Goal: Use online tool/utility: Use online tool/utility

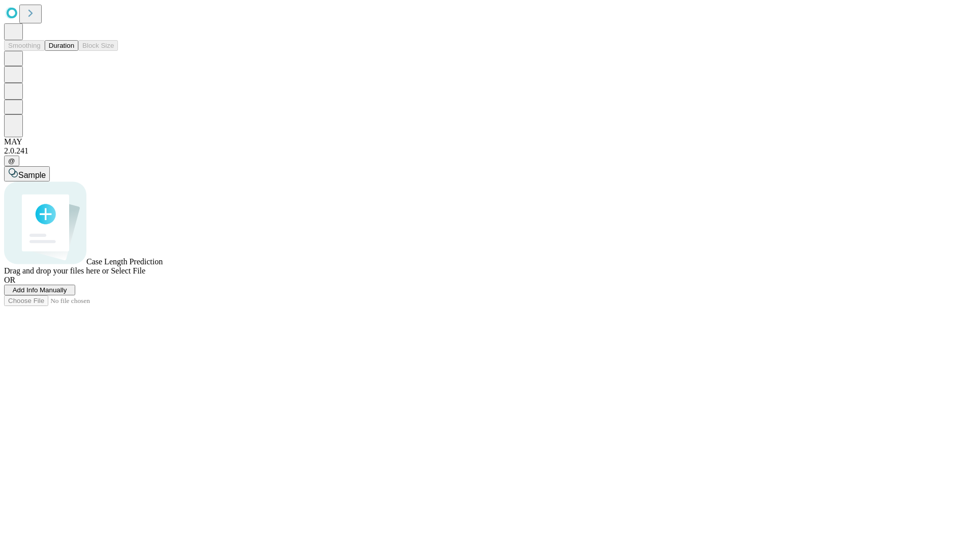
click at [74, 51] on button "Duration" at bounding box center [62, 45] width 34 height 11
click at [46, 171] on span "Sample" at bounding box center [31, 175] width 27 height 9
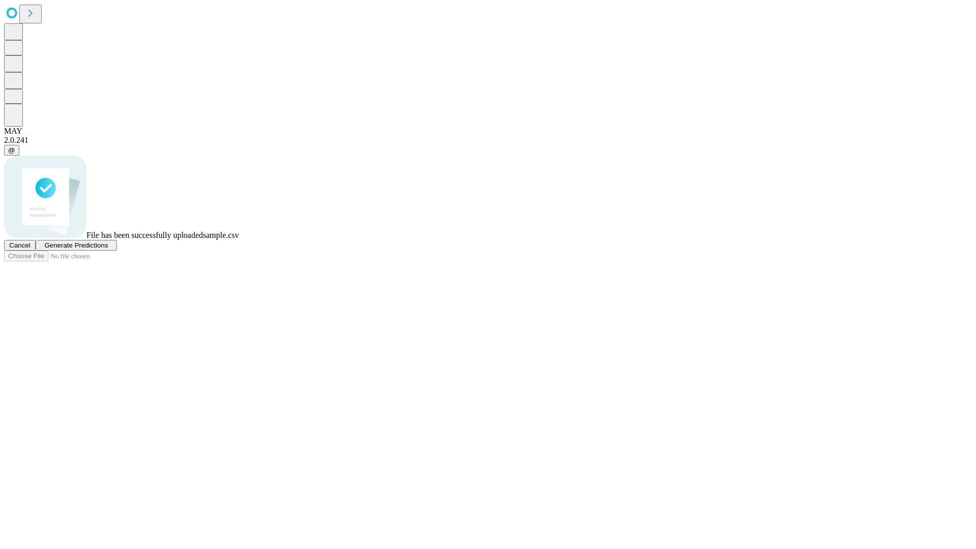
click at [108, 249] on span "Generate Predictions" at bounding box center [76, 246] width 64 height 8
